Goal: Find specific page/section: Locate a particular part of the current website

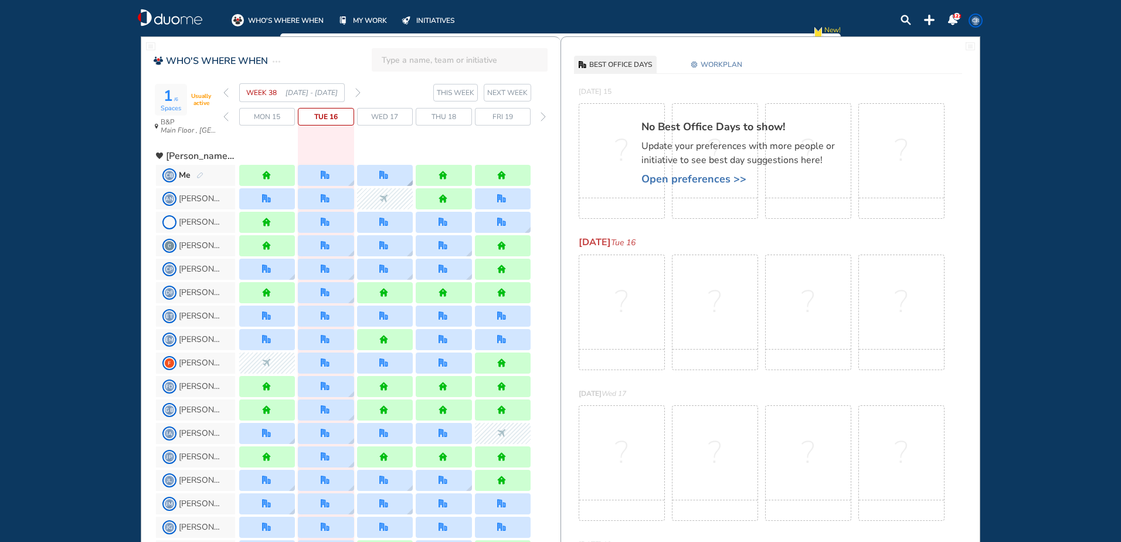
click at [385, 175] on img "office" at bounding box center [383, 175] width 9 height 9
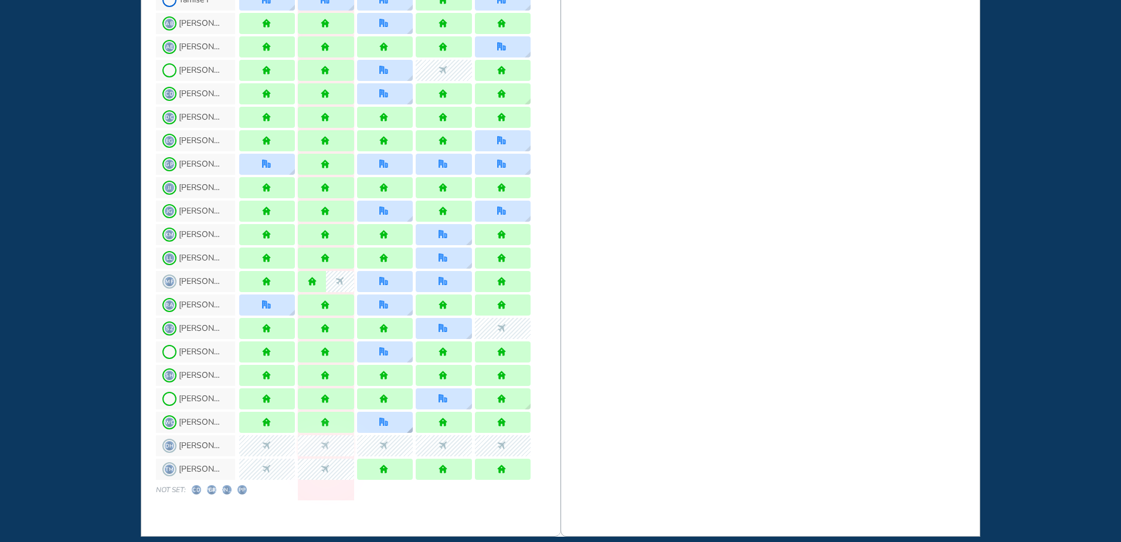
scroll to position [1032, 0]
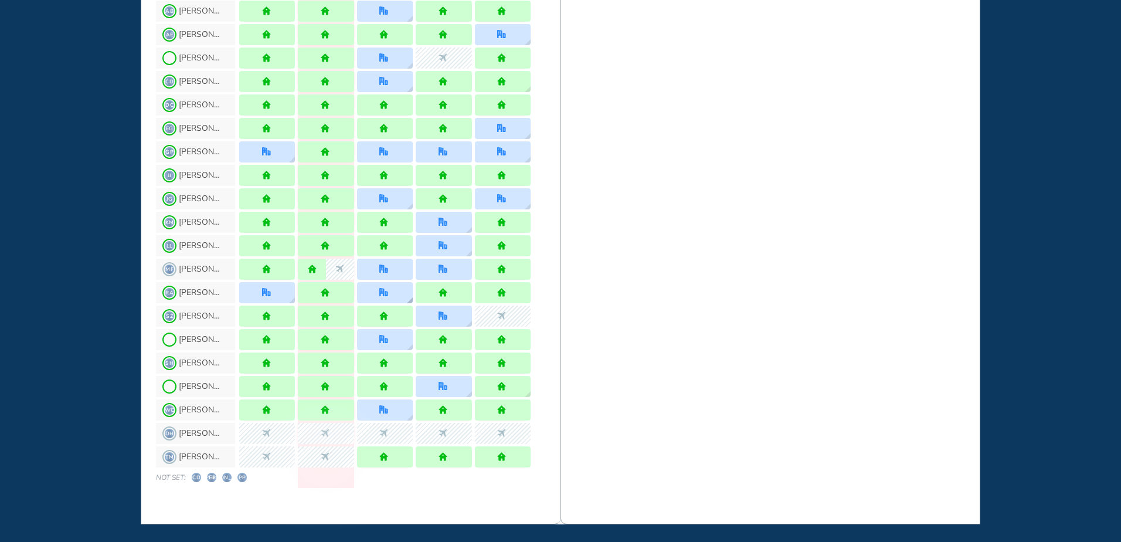
click at [392, 293] on div at bounding box center [385, 292] width 56 height 21
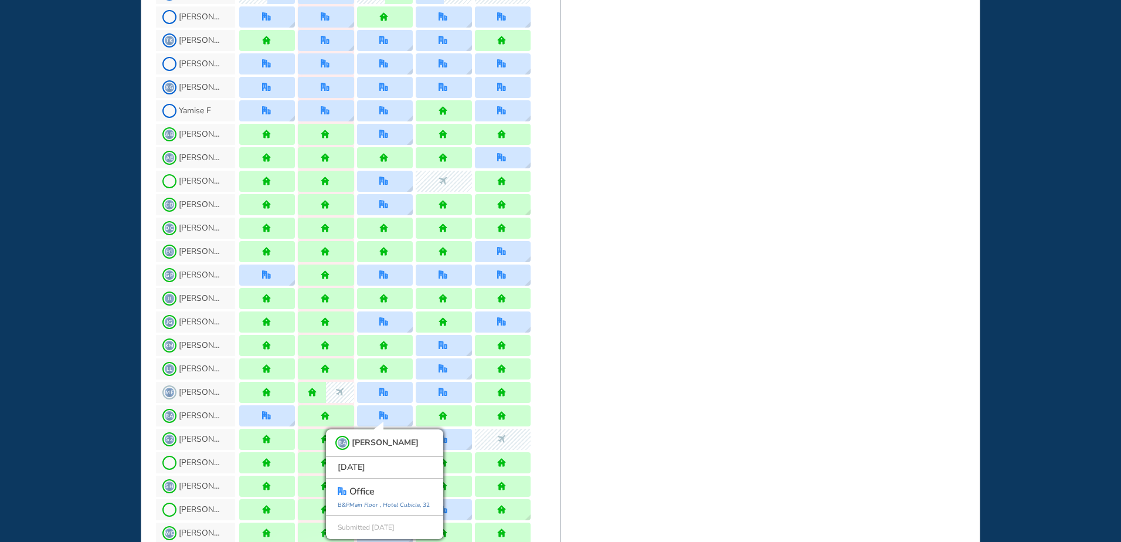
scroll to position [856, 0]
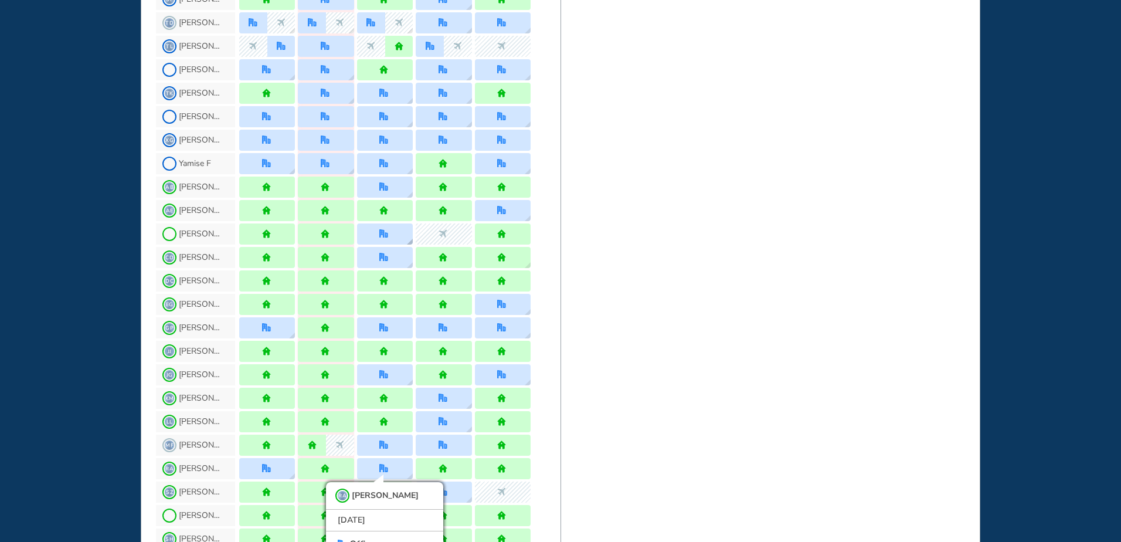
click at [372, 232] on div at bounding box center [385, 233] width 56 height 21
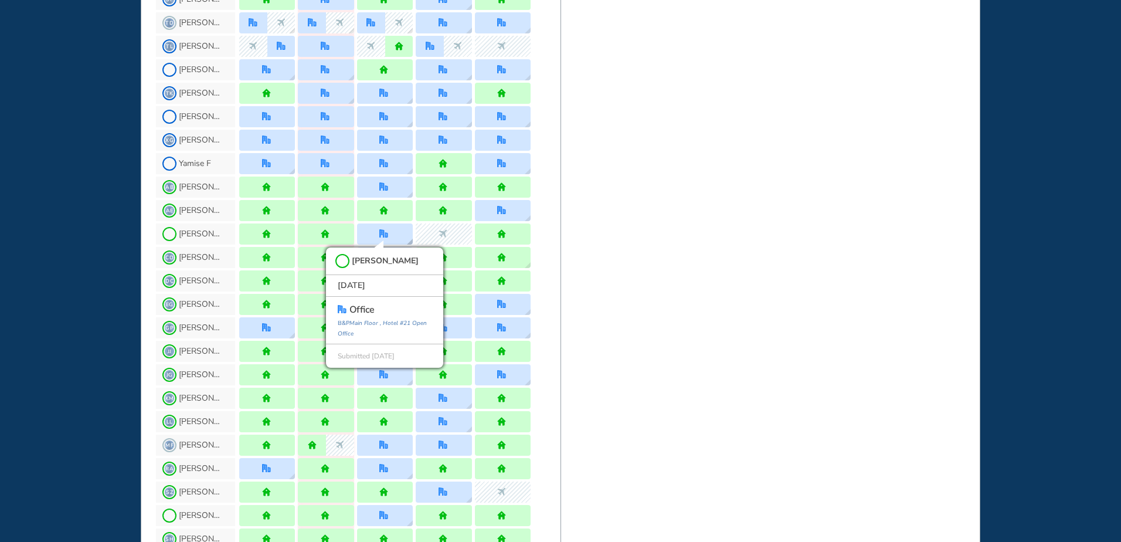
click at [372, 233] on div "[PERSON_NAME][DATE] office [GEOGRAPHIC_DATA] #21 Open Office Submitted [DATE]" at bounding box center [385, 233] width 56 height 21
click at [394, 182] on div at bounding box center [385, 187] width 56 height 21
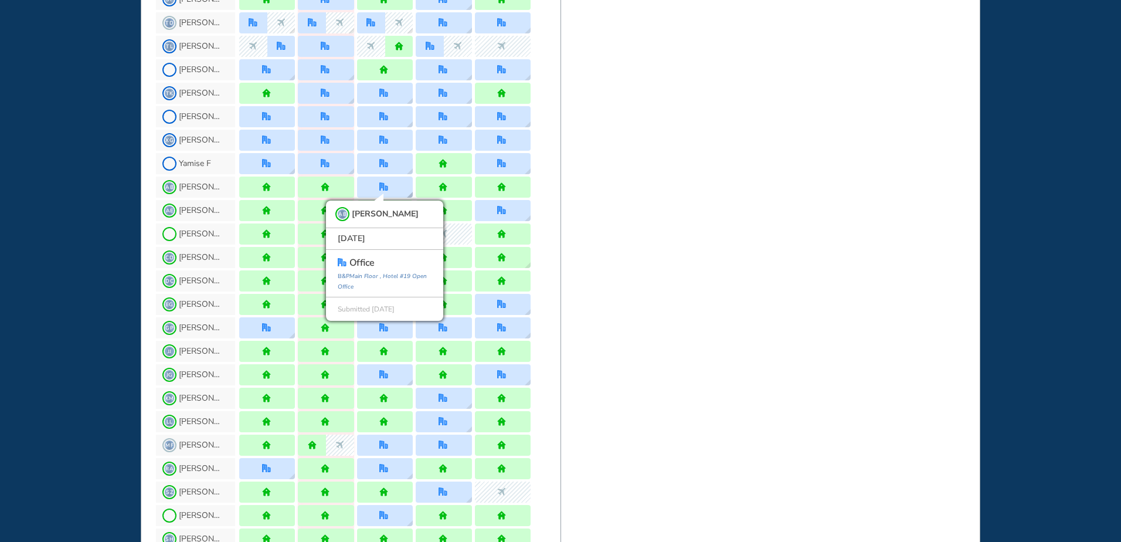
click at [390, 186] on div at bounding box center [384, 186] width 11 height 9
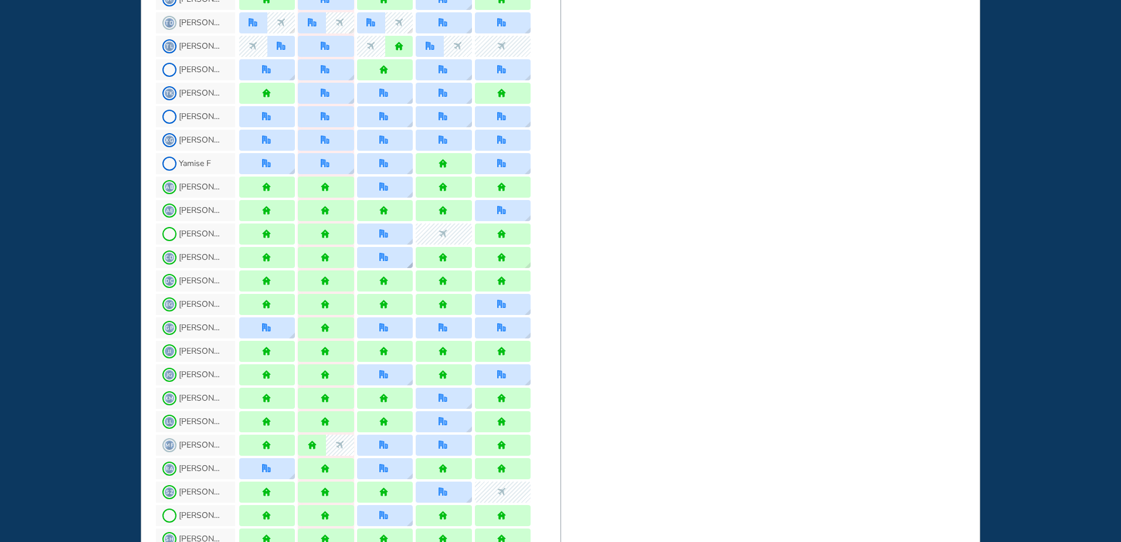
click at [398, 262] on div at bounding box center [385, 257] width 56 height 21
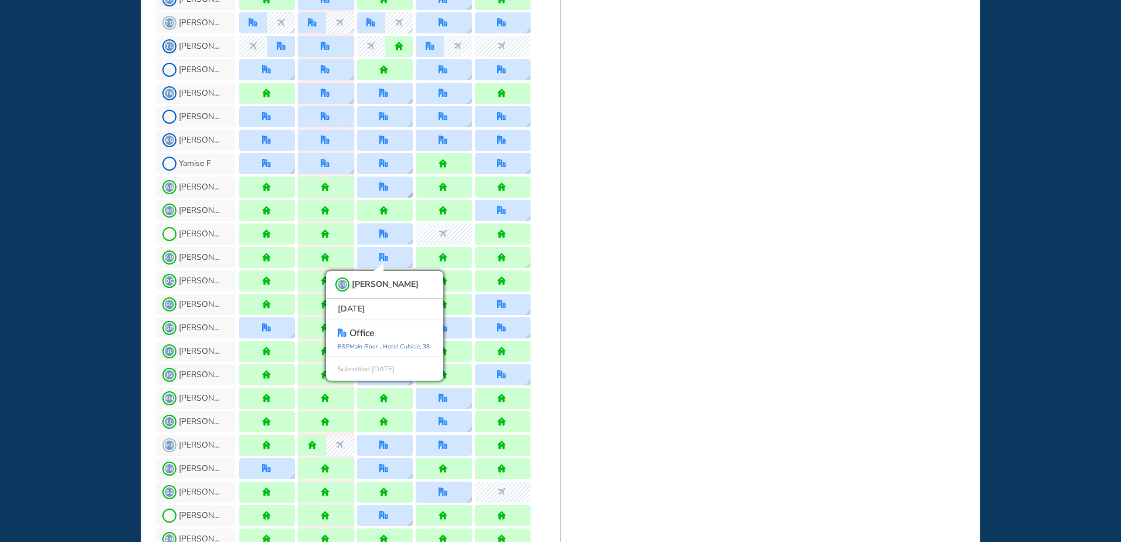
click at [387, 184] on img "office" at bounding box center [383, 186] width 9 height 9
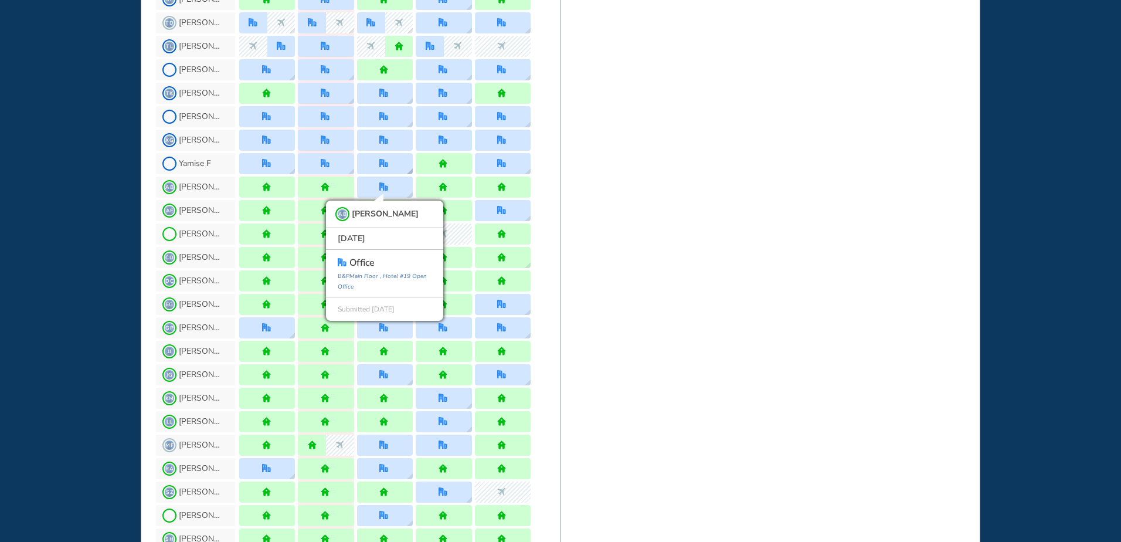
click at [385, 164] on img "office" at bounding box center [383, 163] width 9 height 9
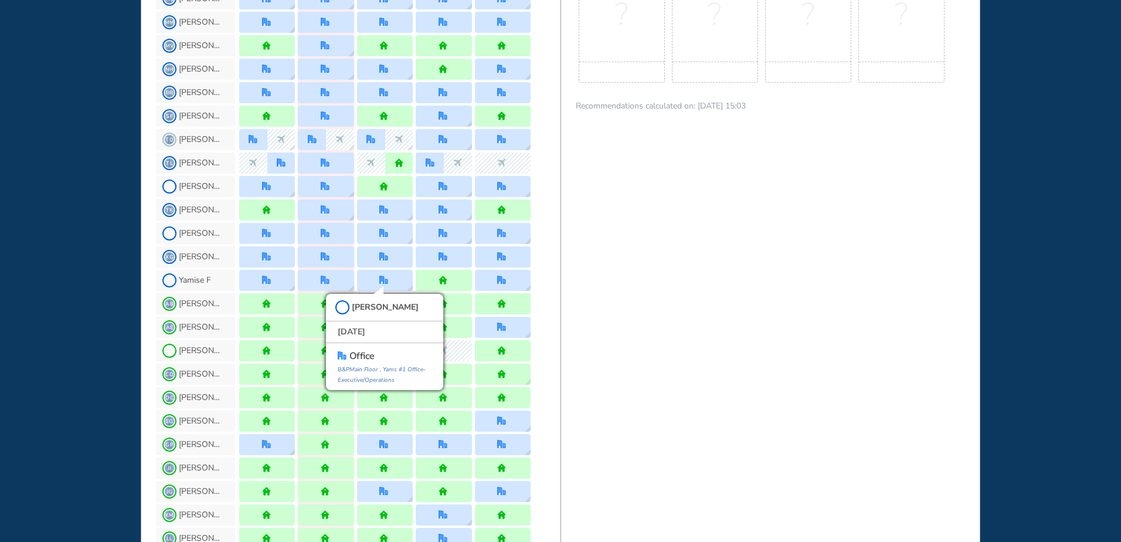
scroll to position [739, 0]
click at [388, 97] on img "office" at bounding box center [383, 93] width 9 height 9
click at [388, 69] on img "office" at bounding box center [383, 69] width 9 height 9
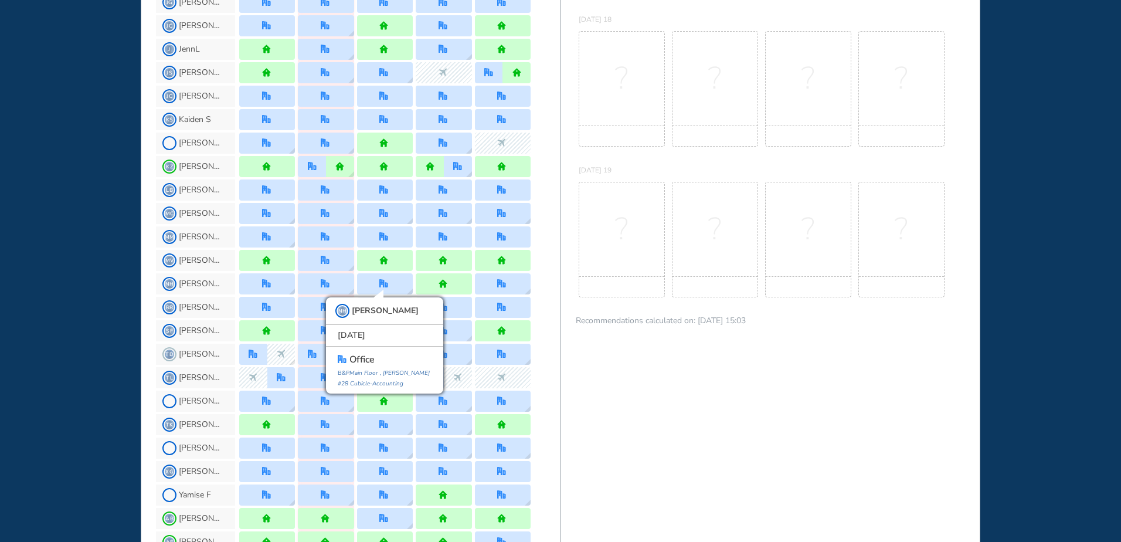
scroll to position [504, 0]
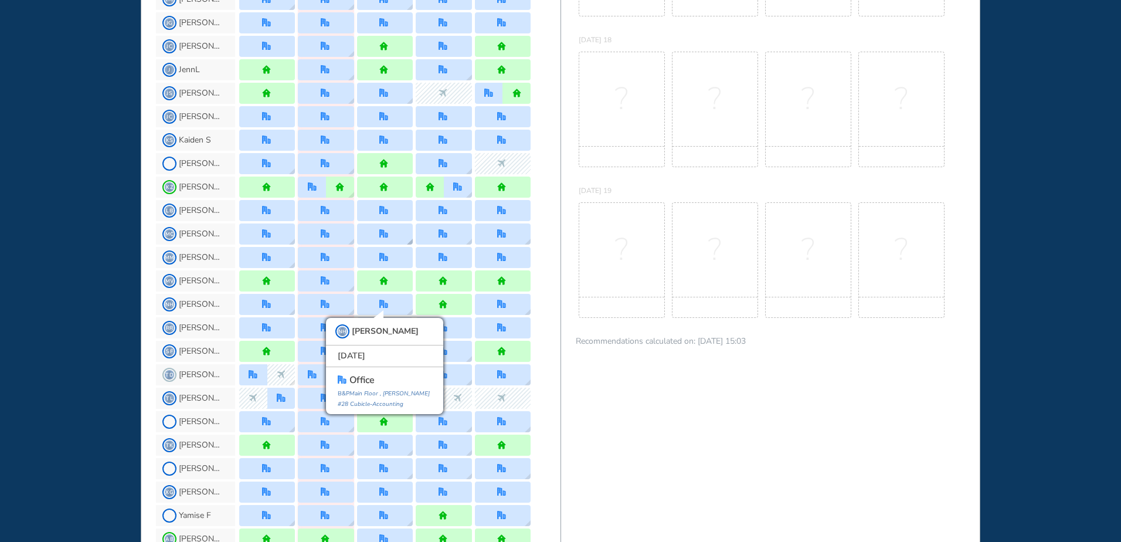
click at [383, 234] on img "office" at bounding box center [383, 233] width 9 height 9
